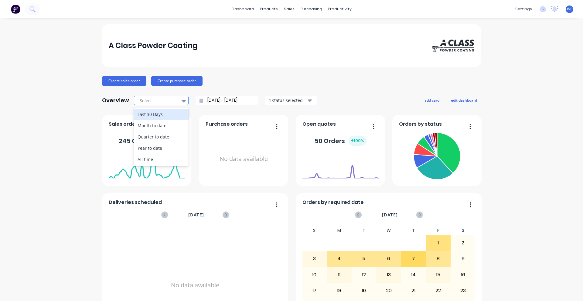
click at [146, 98] on div at bounding box center [158, 101] width 38 height 8
click at [250, 55] on div "A Class Powder Coating" at bounding box center [291, 45] width 379 height 43
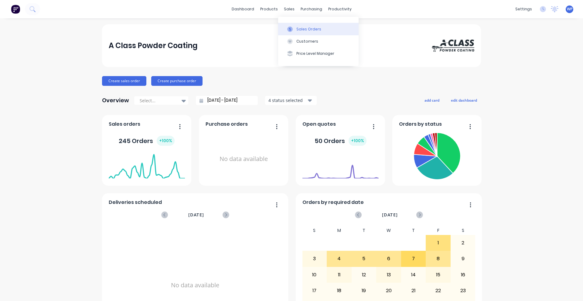
click at [295, 29] on button "Sales Orders" at bounding box center [318, 29] width 81 height 12
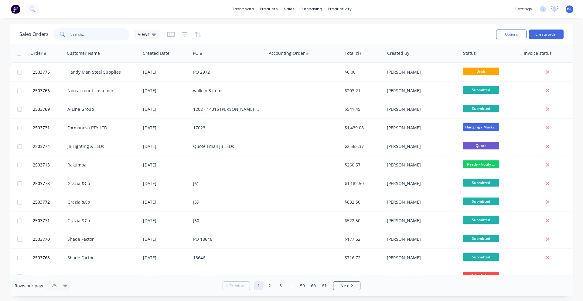
click at [86, 34] on input "text" at bounding box center [100, 34] width 59 height 12
paste input "2503410"
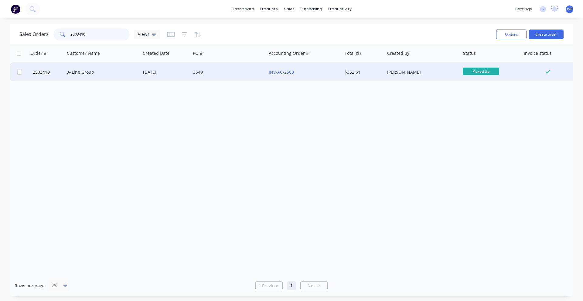
type input "2503410"
click at [89, 74] on div "A-Line Group" at bounding box center [100, 72] width 67 height 6
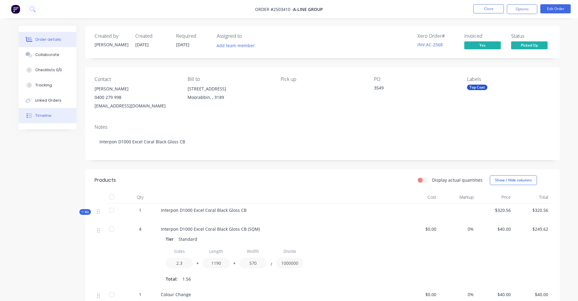
click at [42, 116] on div "Timeline" at bounding box center [43, 115] width 16 height 5
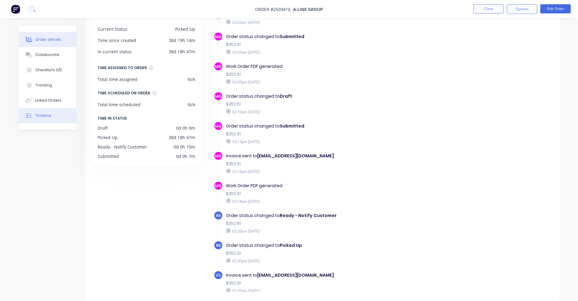
click at [46, 41] on div "Order details" at bounding box center [48, 39] width 26 height 5
